Goal: Transaction & Acquisition: Purchase product/service

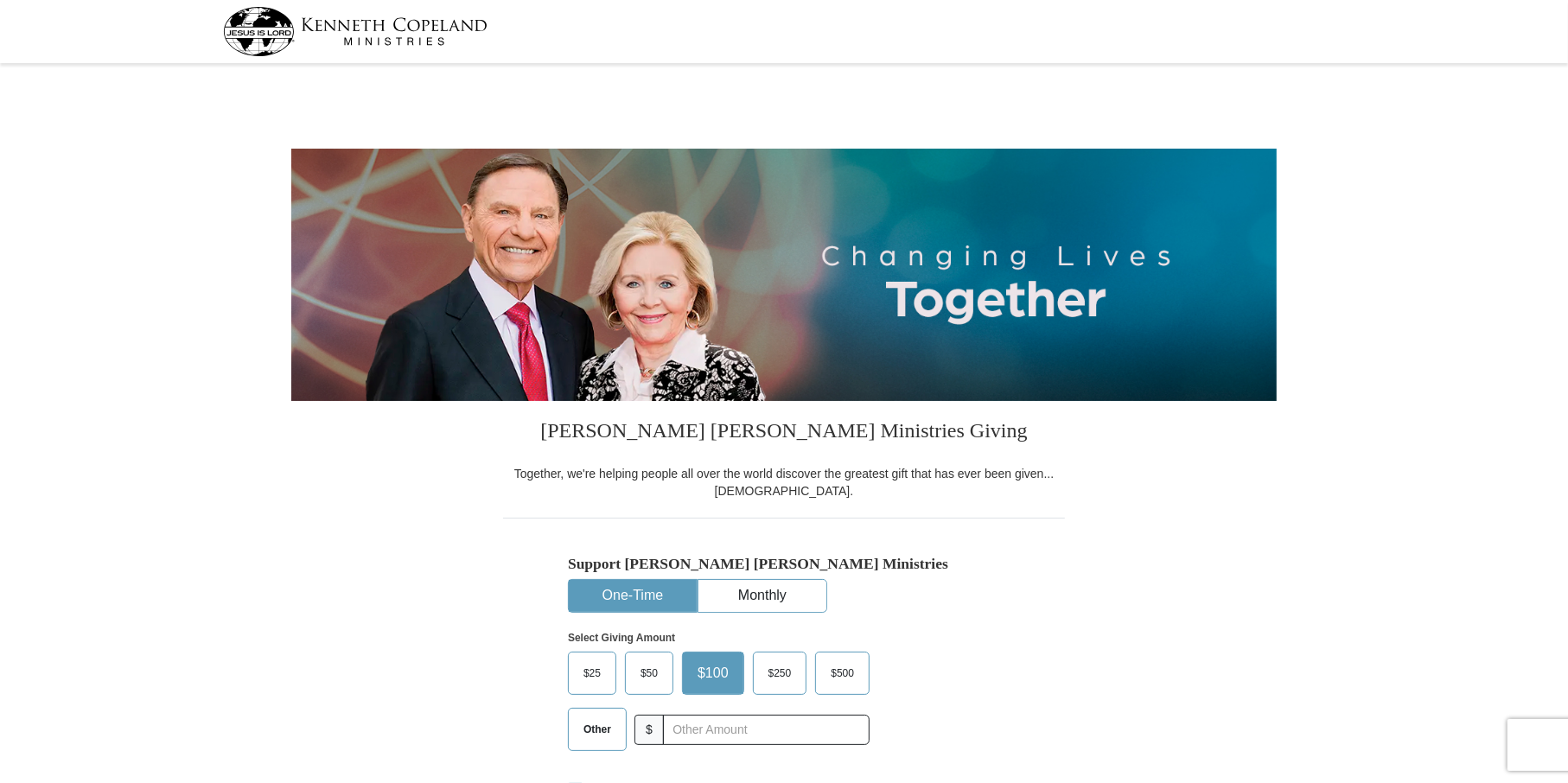
select select "TN"
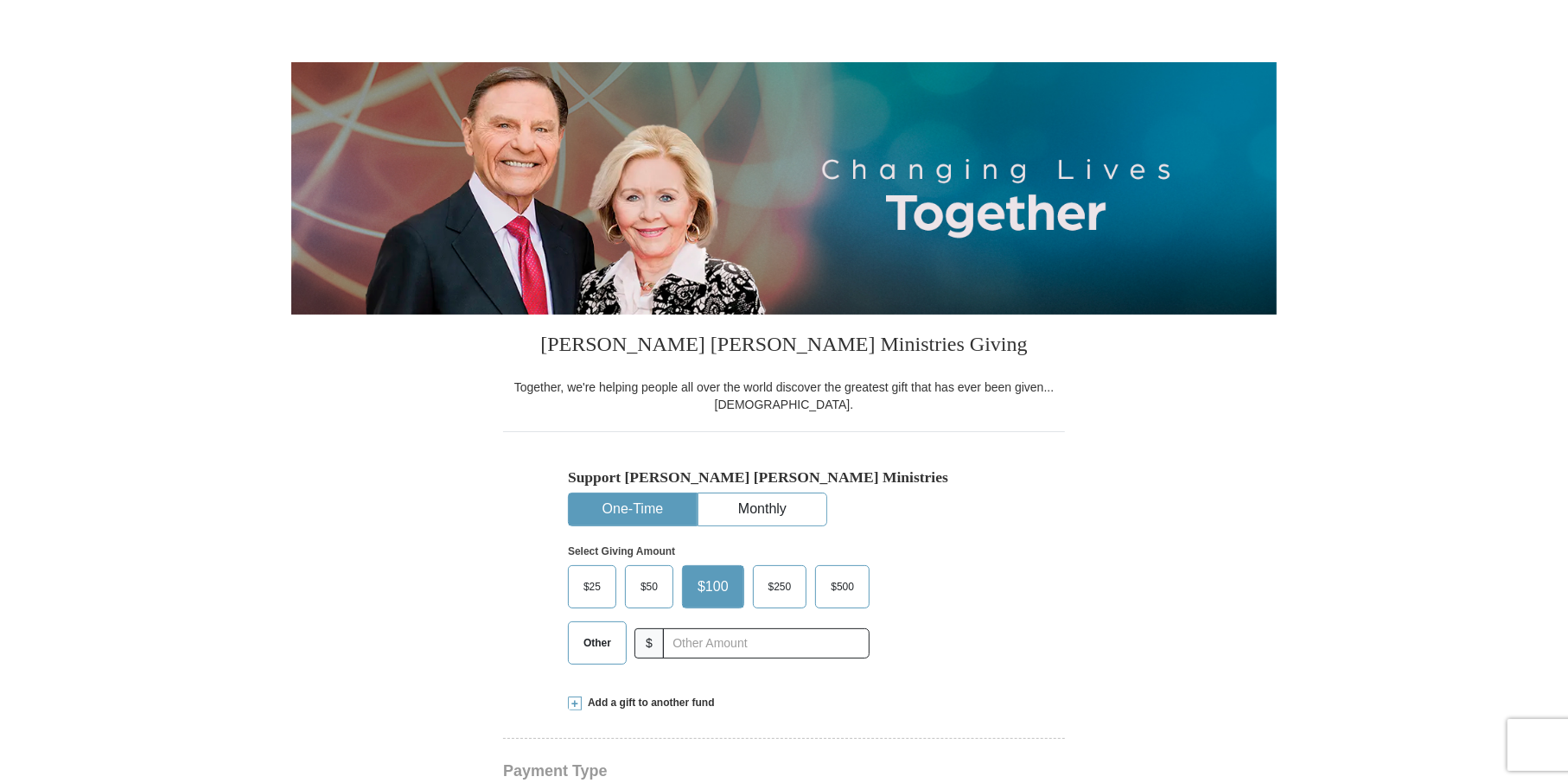
click at [607, 642] on span "Other" at bounding box center [597, 643] width 45 height 26
click at [0, 0] on input "Other" at bounding box center [0, 0] width 0 height 0
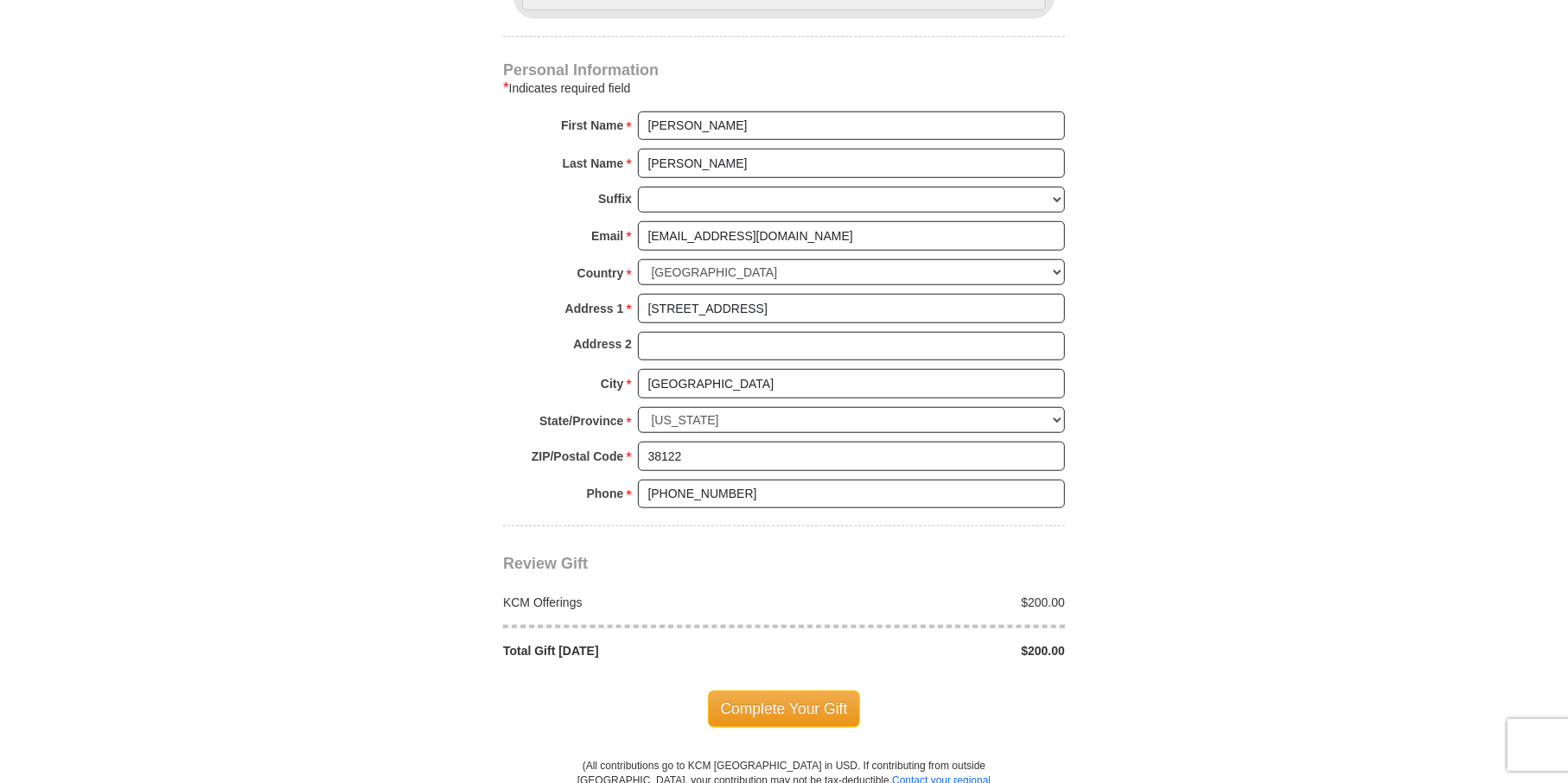
scroll to position [1123, 0]
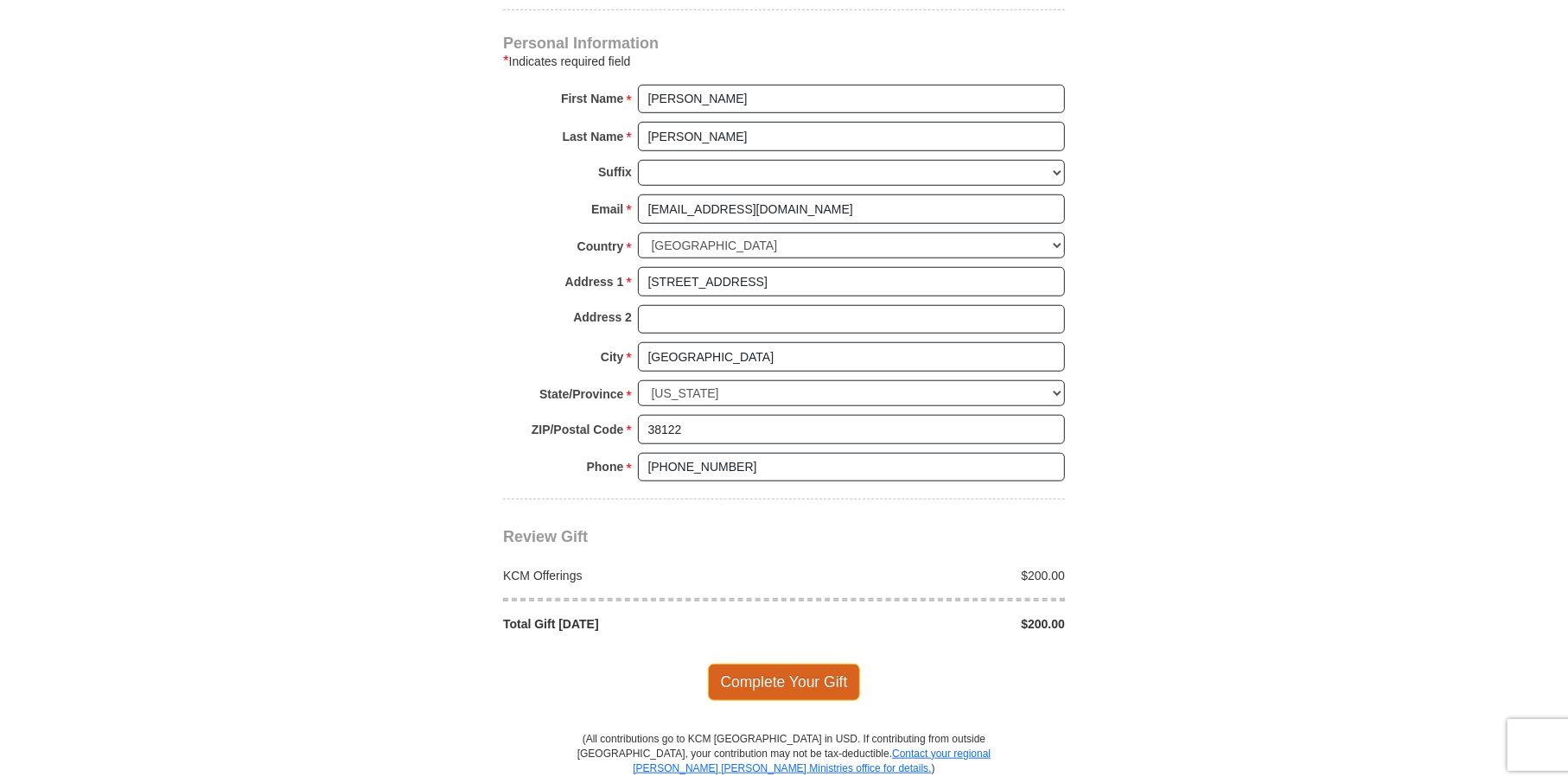
type input "200.00"
click at [752, 675] on span "Complete Your Gift" at bounding box center [784, 682] width 153 height 37
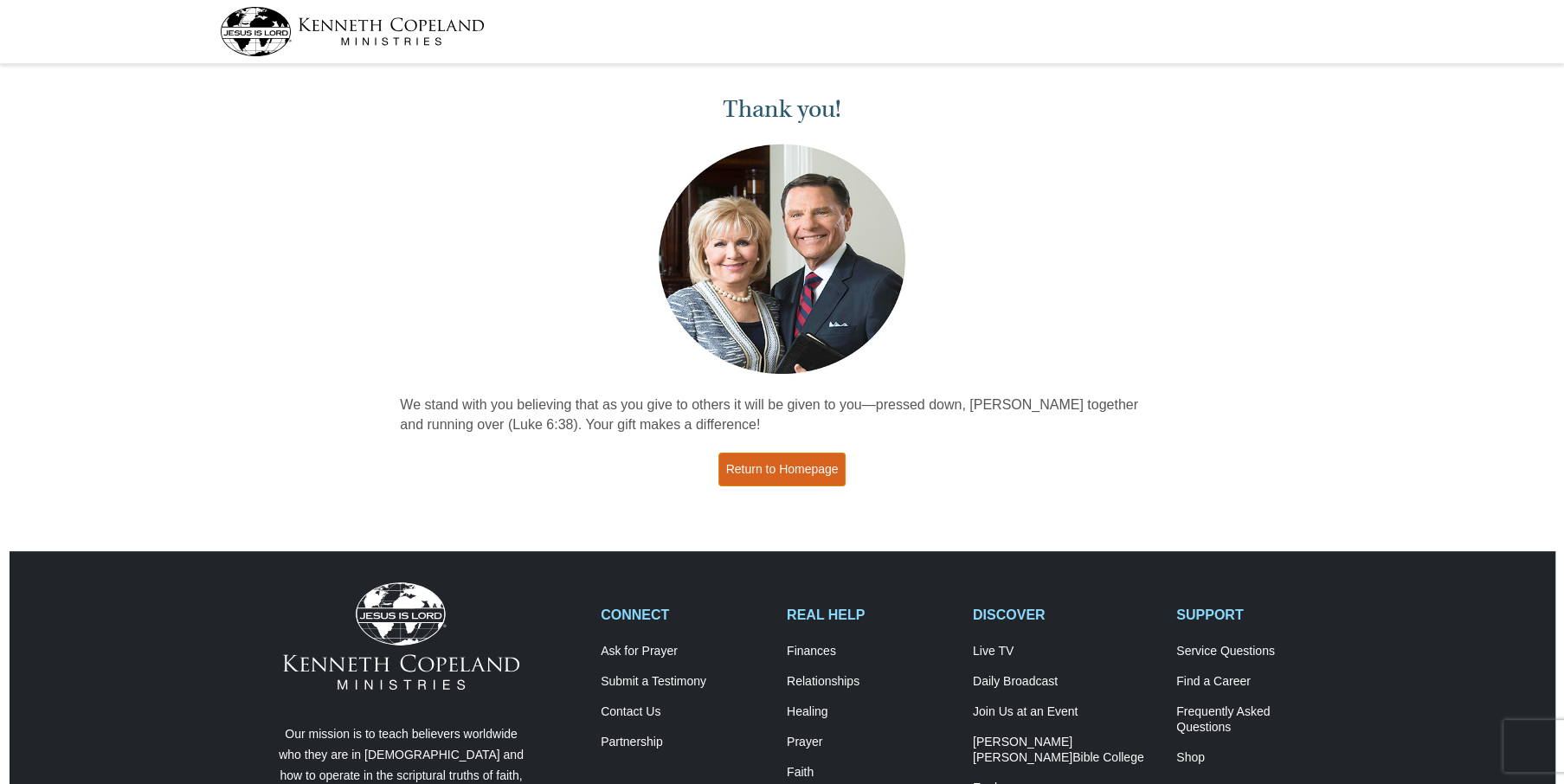
click at [776, 472] on link "Return to Homepage" at bounding box center [782, 469] width 128 height 34
